Goal: Task Accomplishment & Management: Complete application form

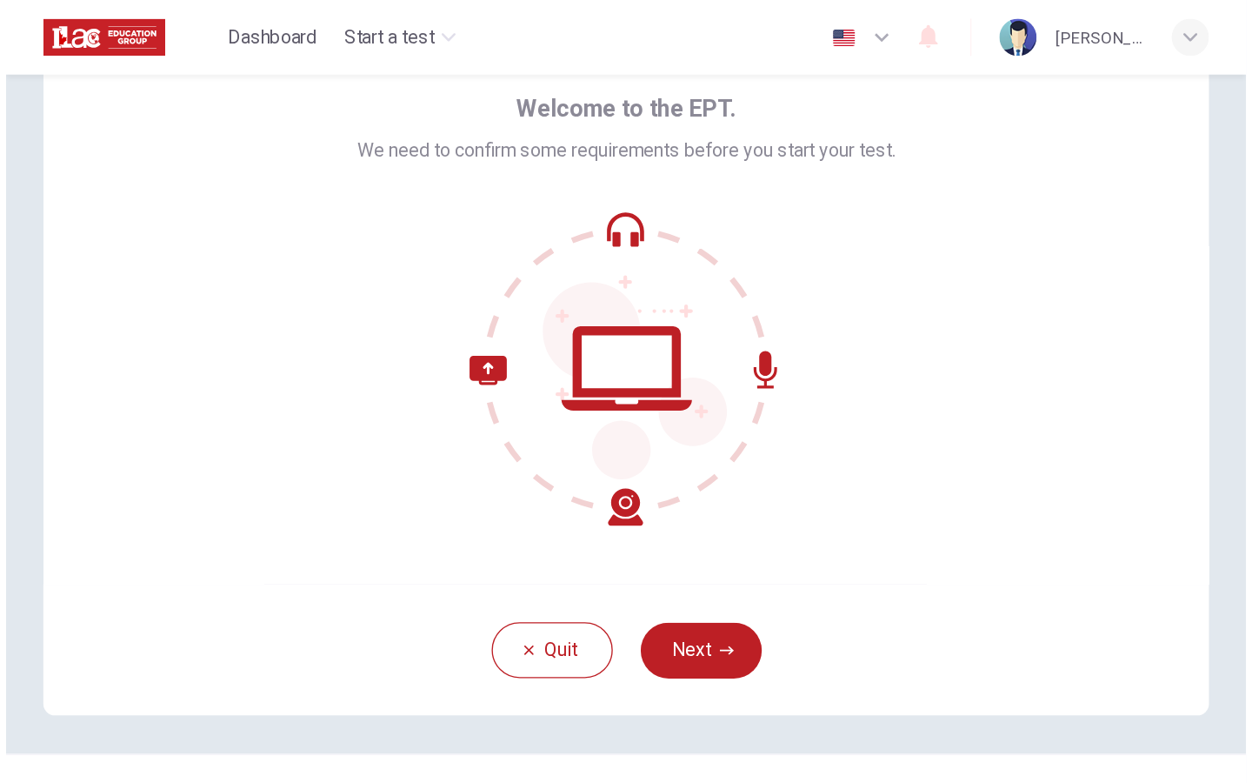
scroll to position [61, 0]
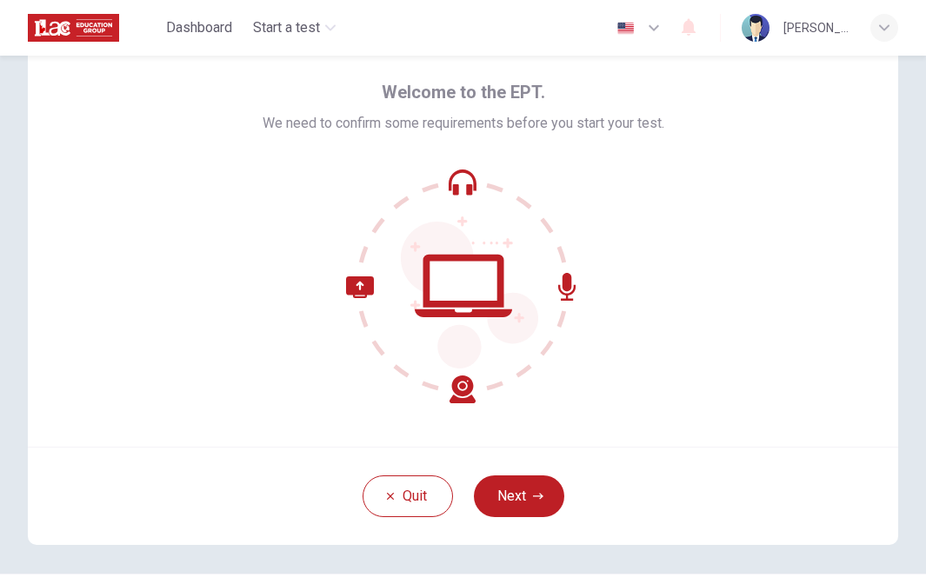
click at [650, 27] on icon "button" at bounding box center [654, 28] width 10 height 6
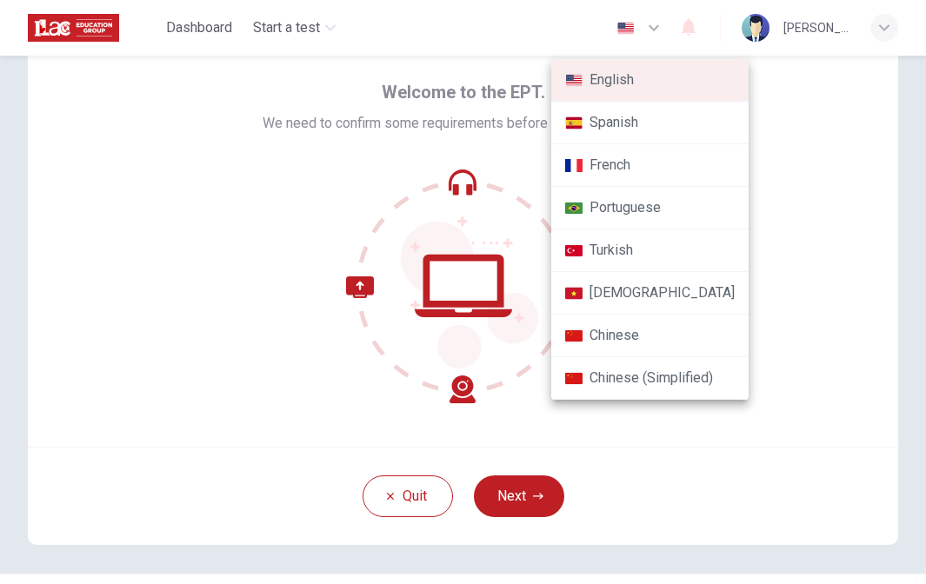
click at [838, 283] on div at bounding box center [463, 292] width 926 height 584
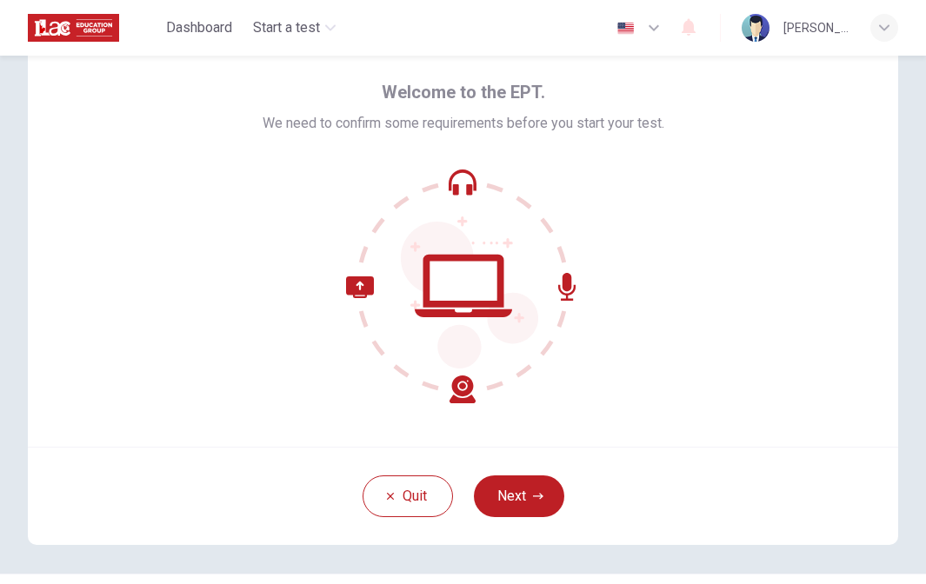
click at [427, 123] on span "We need to confirm some requirements before you start your test." at bounding box center [464, 123] width 402 height 21
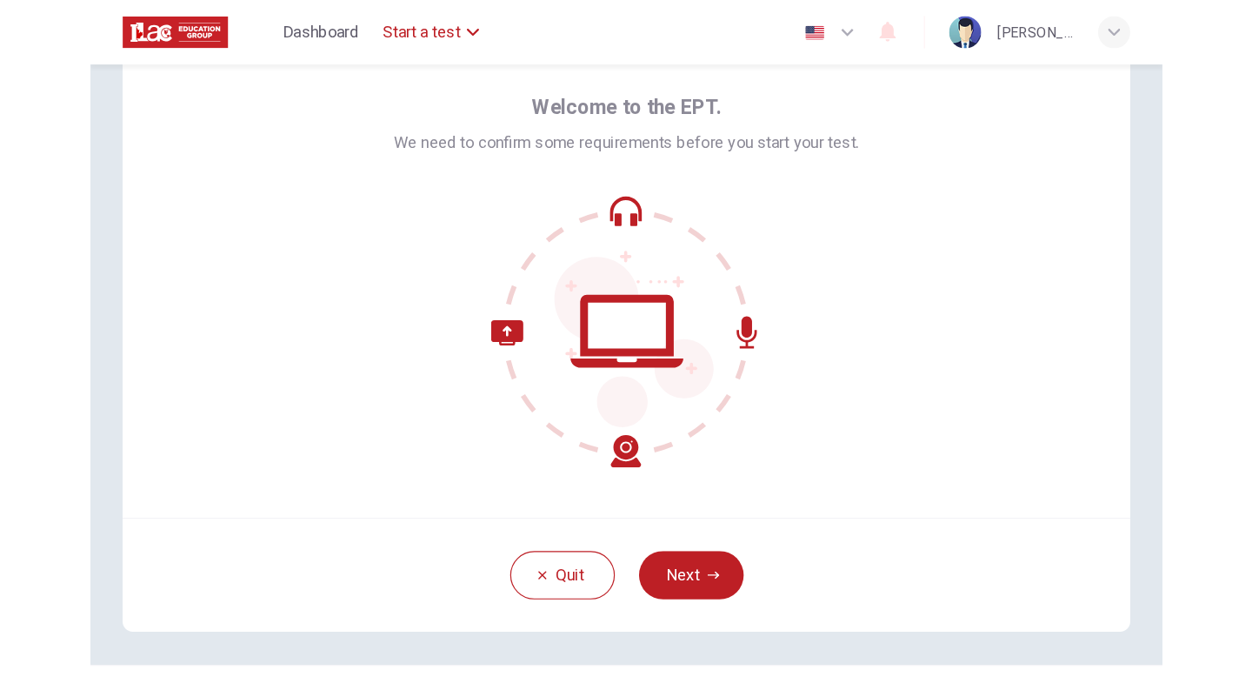
scroll to position [0, 0]
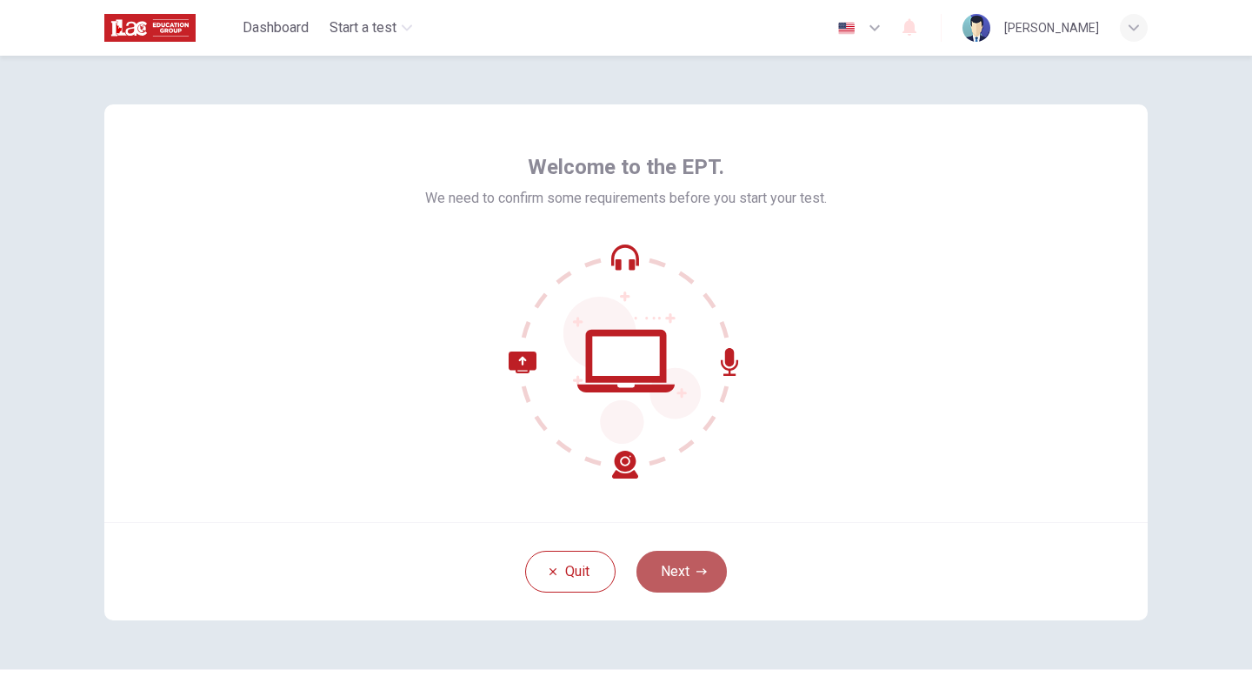
click at [712, 562] on button "Next" at bounding box center [682, 571] width 90 height 42
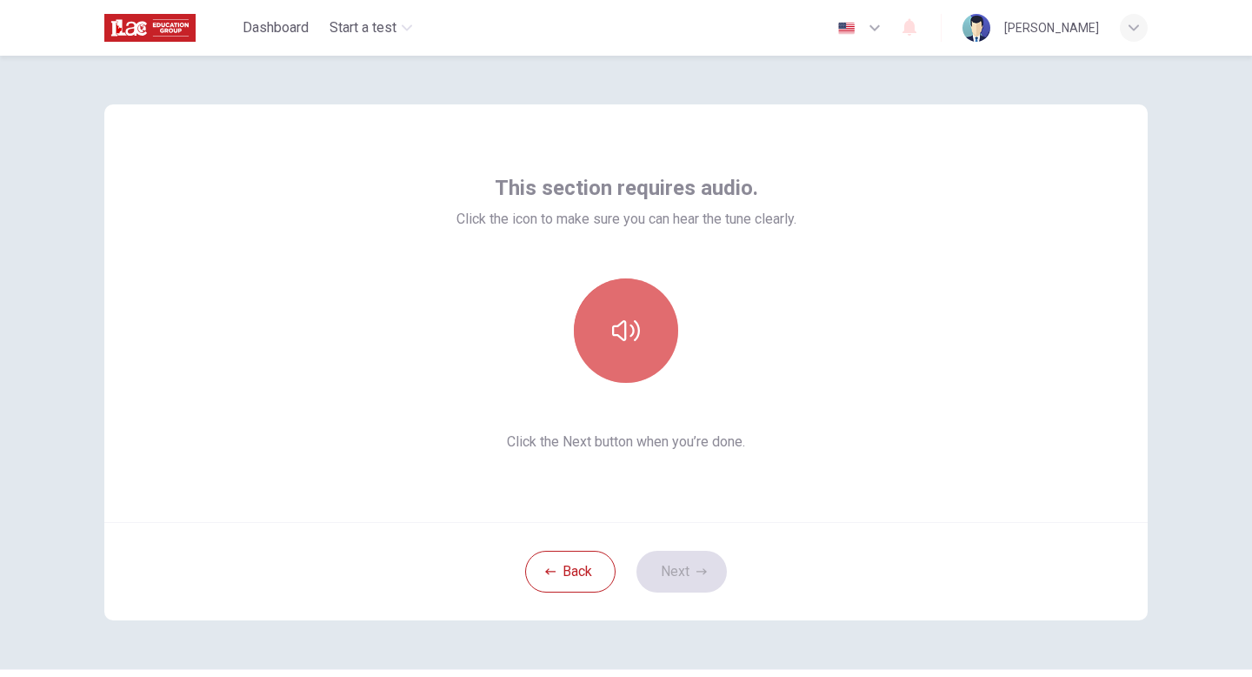
click at [630, 348] on button "button" at bounding box center [626, 330] width 104 height 104
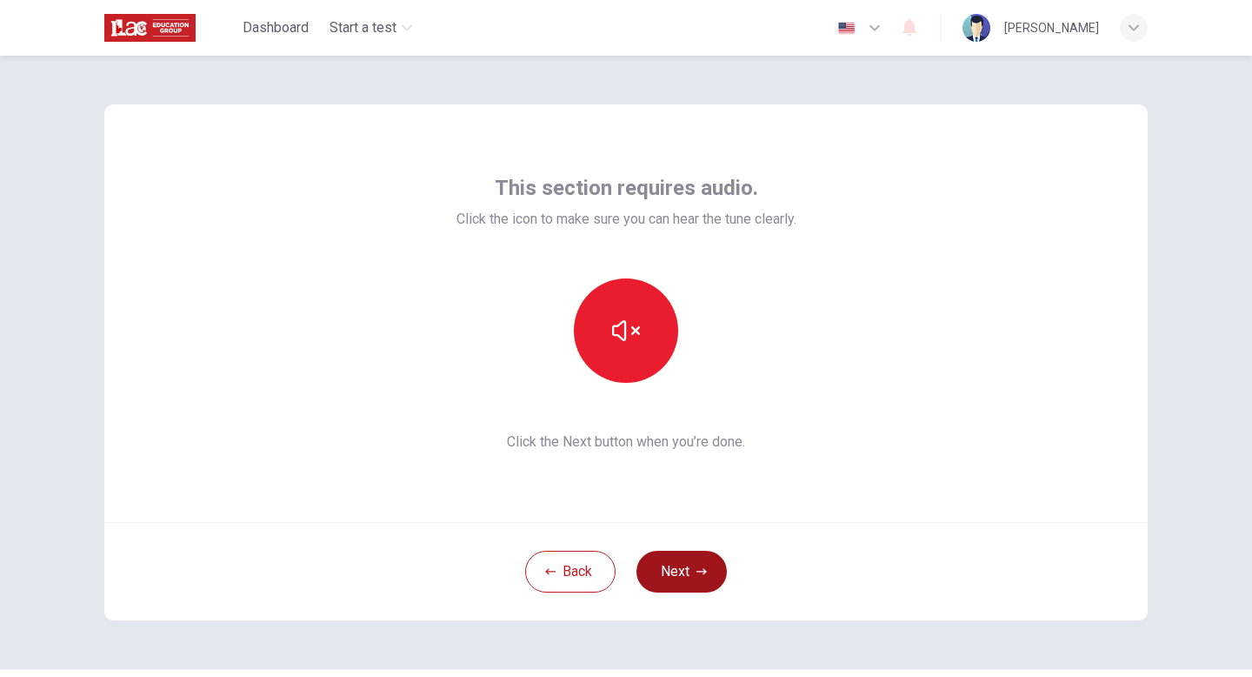
click at [675, 584] on button "Next" at bounding box center [682, 571] width 90 height 42
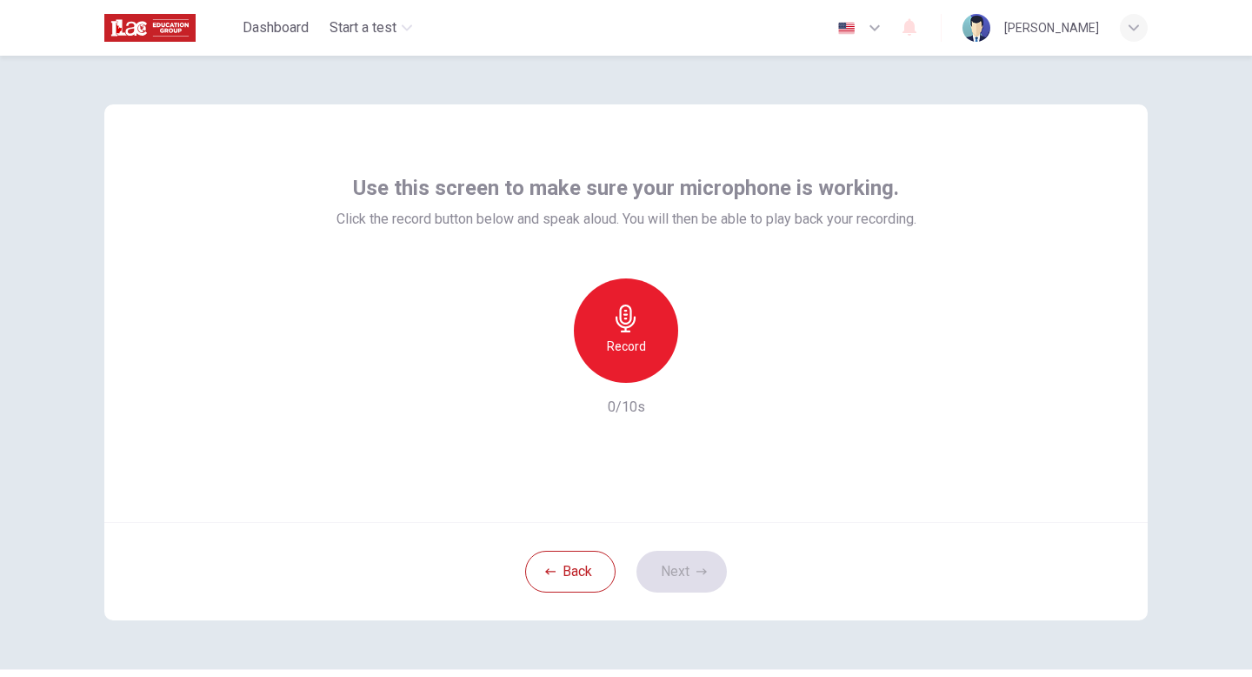
click at [630, 330] on icon "button" at bounding box center [626, 318] width 28 height 28
click at [630, 331] on icon "button" at bounding box center [626, 318] width 28 height 28
click at [545, 370] on icon "button" at bounding box center [546, 369] width 16 height 16
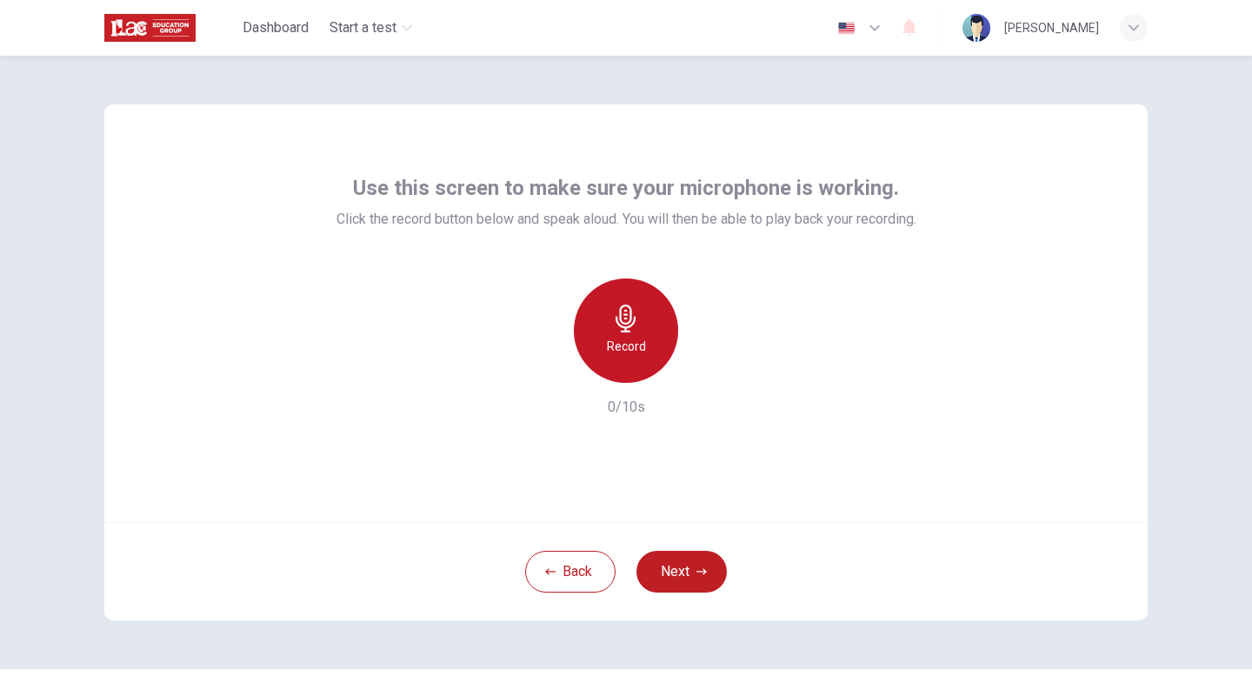
click at [620, 354] on h6 "Record" at bounding box center [626, 346] width 39 height 21
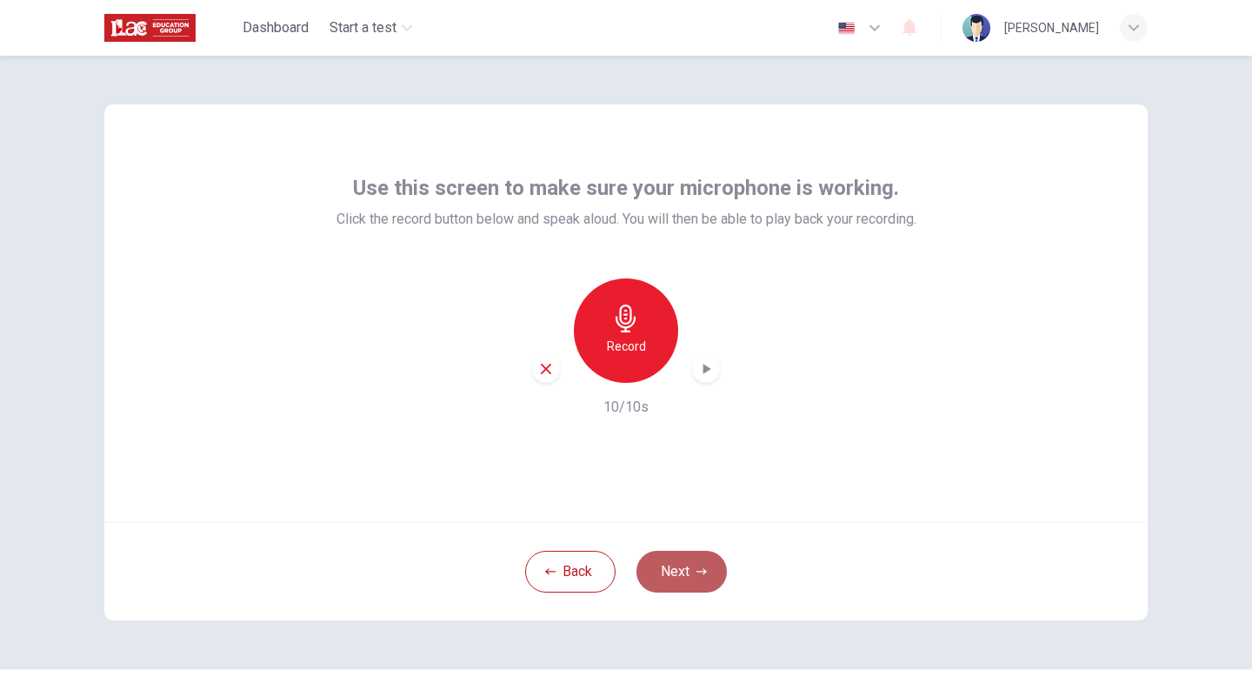
click at [701, 558] on button "Next" at bounding box center [682, 571] width 90 height 42
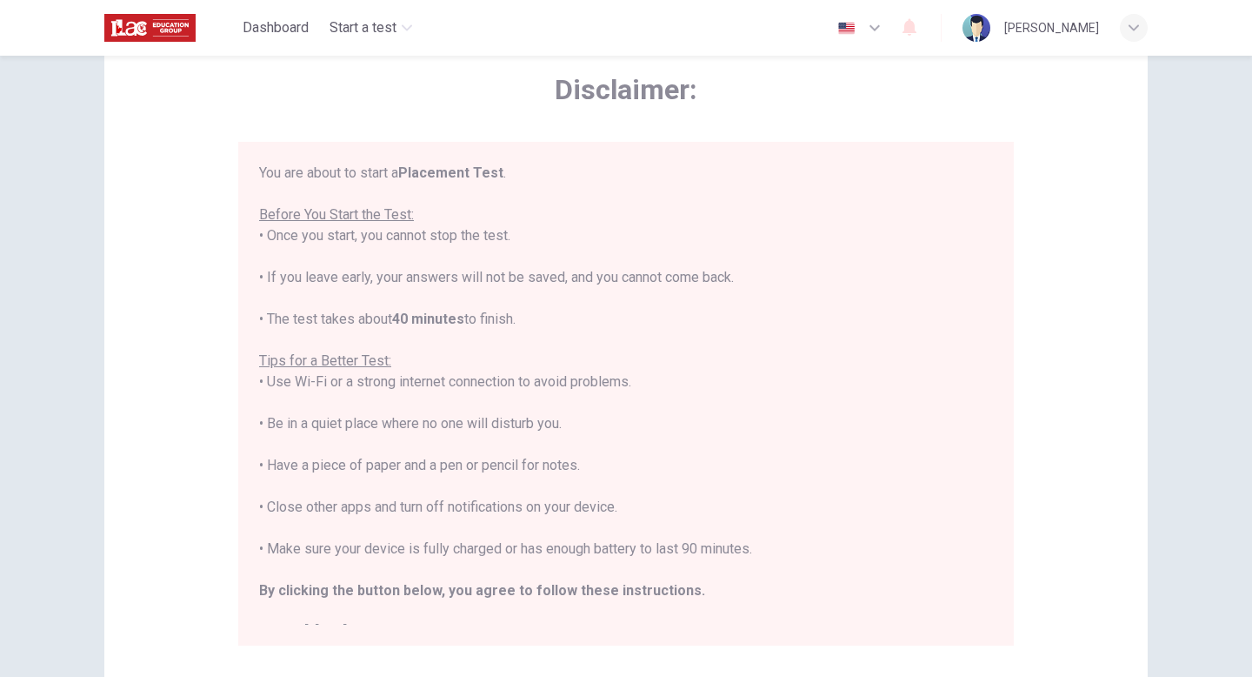
scroll to position [20, 0]
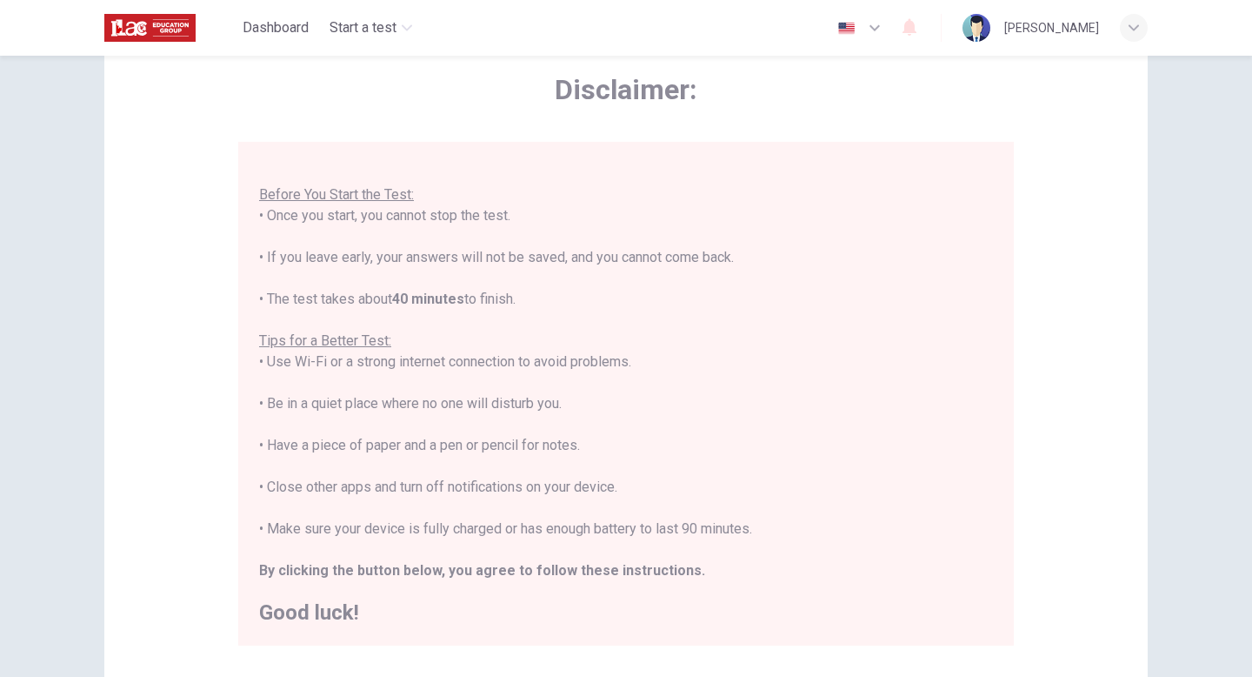
click at [871, 31] on icon "button" at bounding box center [874, 27] width 21 height 21
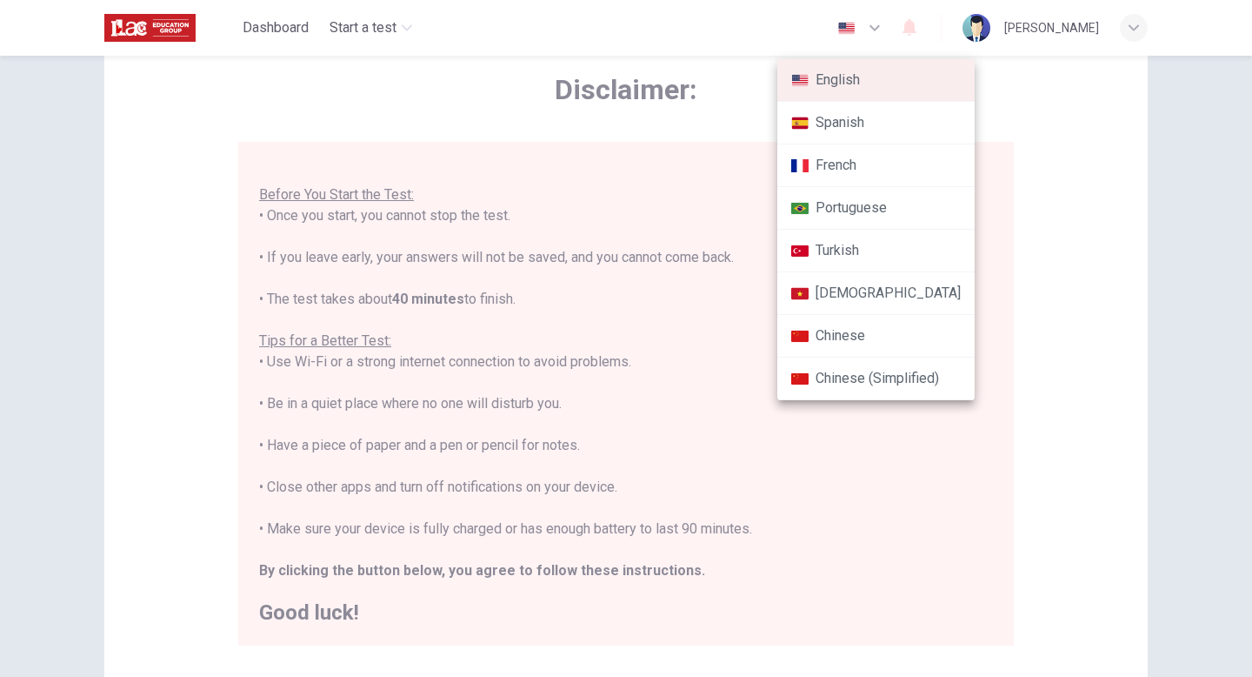
click at [862, 15] on div at bounding box center [626, 338] width 1252 height 677
